Goal: Answer question/provide support

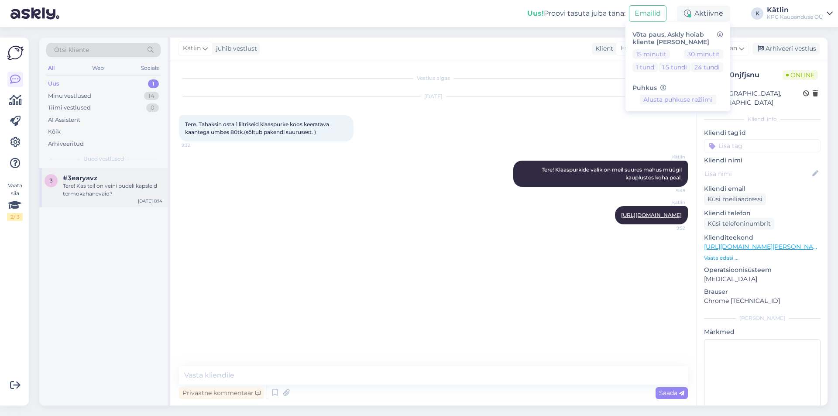
click at [108, 203] on div "3 #3earyavz Tere! Kas teil on veini pudeli kapsleid termokahanevaid? [DATE] 8:14" at bounding box center [103, 187] width 128 height 39
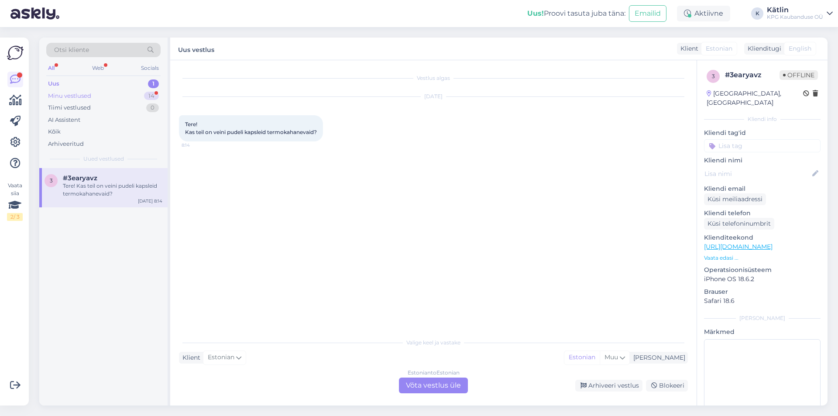
click at [83, 95] on div "Minu vestlused" at bounding box center [69, 96] width 43 height 9
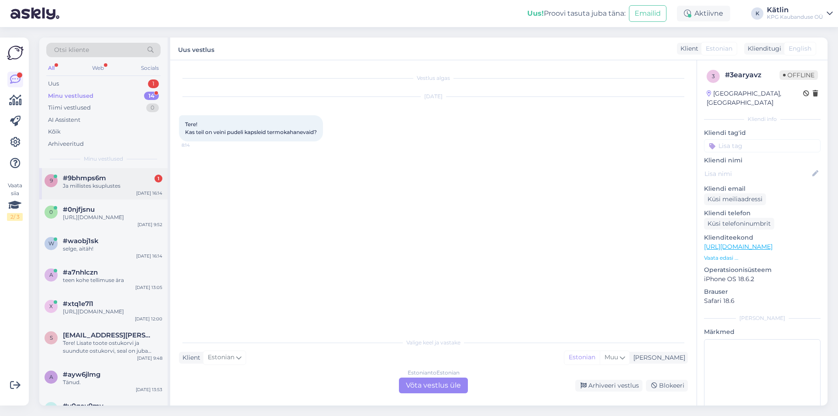
click at [112, 193] on div "9 #9bhmps6m 1 Ja millistes ksuplustes [DATE] 16:14" at bounding box center [103, 183] width 128 height 31
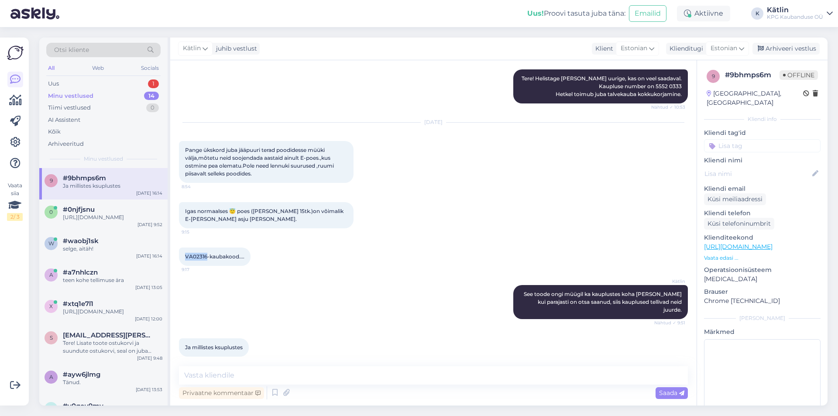
drag, startPoint x: 185, startPoint y: 256, endPoint x: 207, endPoint y: 257, distance: 21.8
click at [207, 257] on span "VA02316-kaubakood...." at bounding box center [214, 256] width 59 height 7
copy span "VA02316"
click at [233, 294] on div "Kätlin See toode ongi müügil ka kauplustes koha [PERSON_NAME] kui parajasti on …" at bounding box center [433, 301] width 509 height 53
click at [239, 377] on textarea at bounding box center [433, 375] width 509 height 18
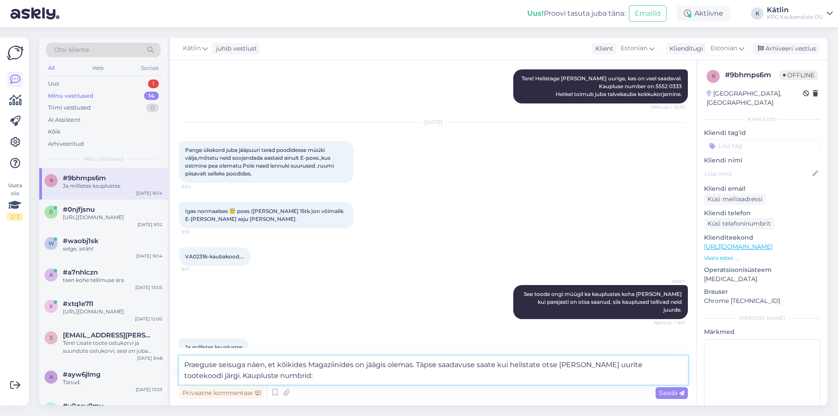
paste textarea "[URL][DOMAIN_NAME]"
type textarea "Praeguse seisuga näen, et kõikides Magaziinides on jäägis olemas. Täpse saadavu…"
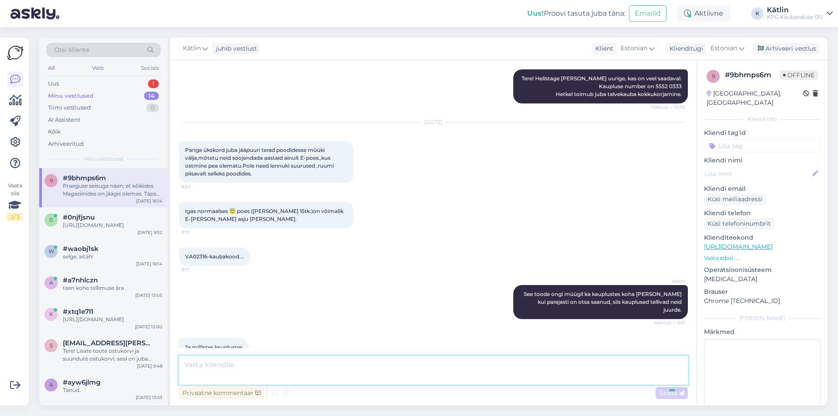
scroll to position [152, 0]
